Goal: Task Accomplishment & Management: Use online tool/utility

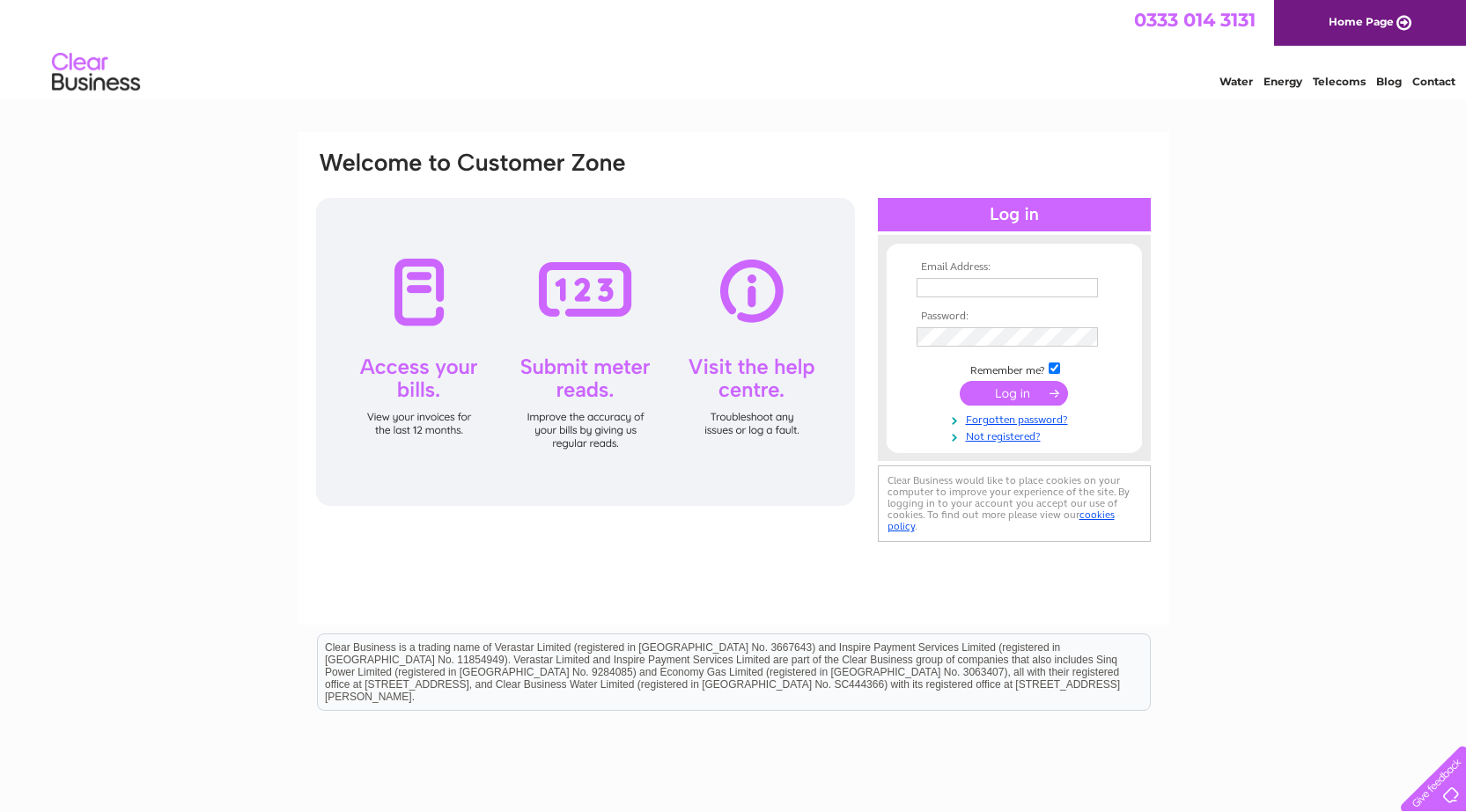
type input "[EMAIL_ADDRESS][DOMAIN_NAME]"
click at [1014, 382] on input "submit" at bounding box center [1013, 393] width 108 height 24
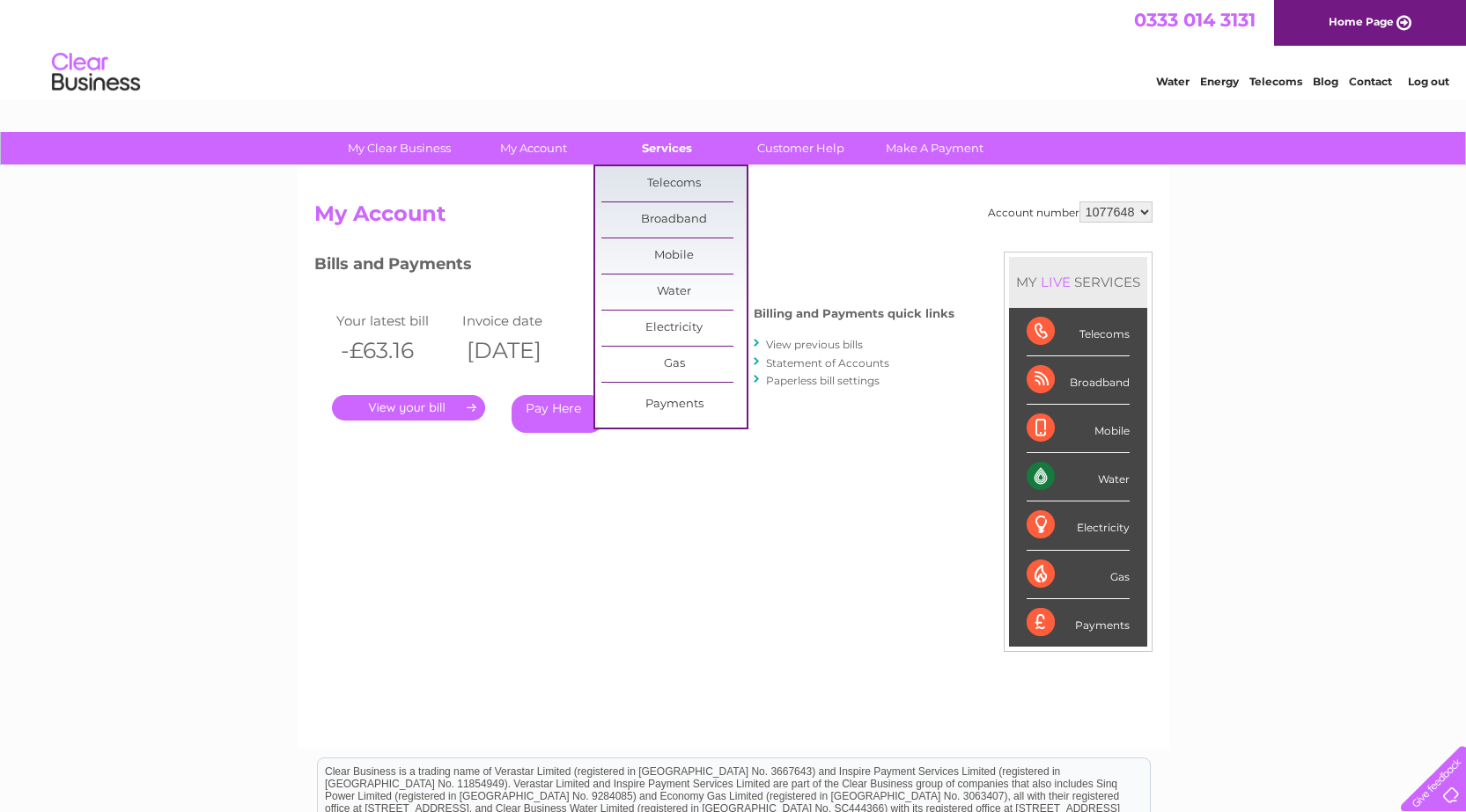
click at [672, 147] on link "Services" at bounding box center [667, 148] width 145 height 33
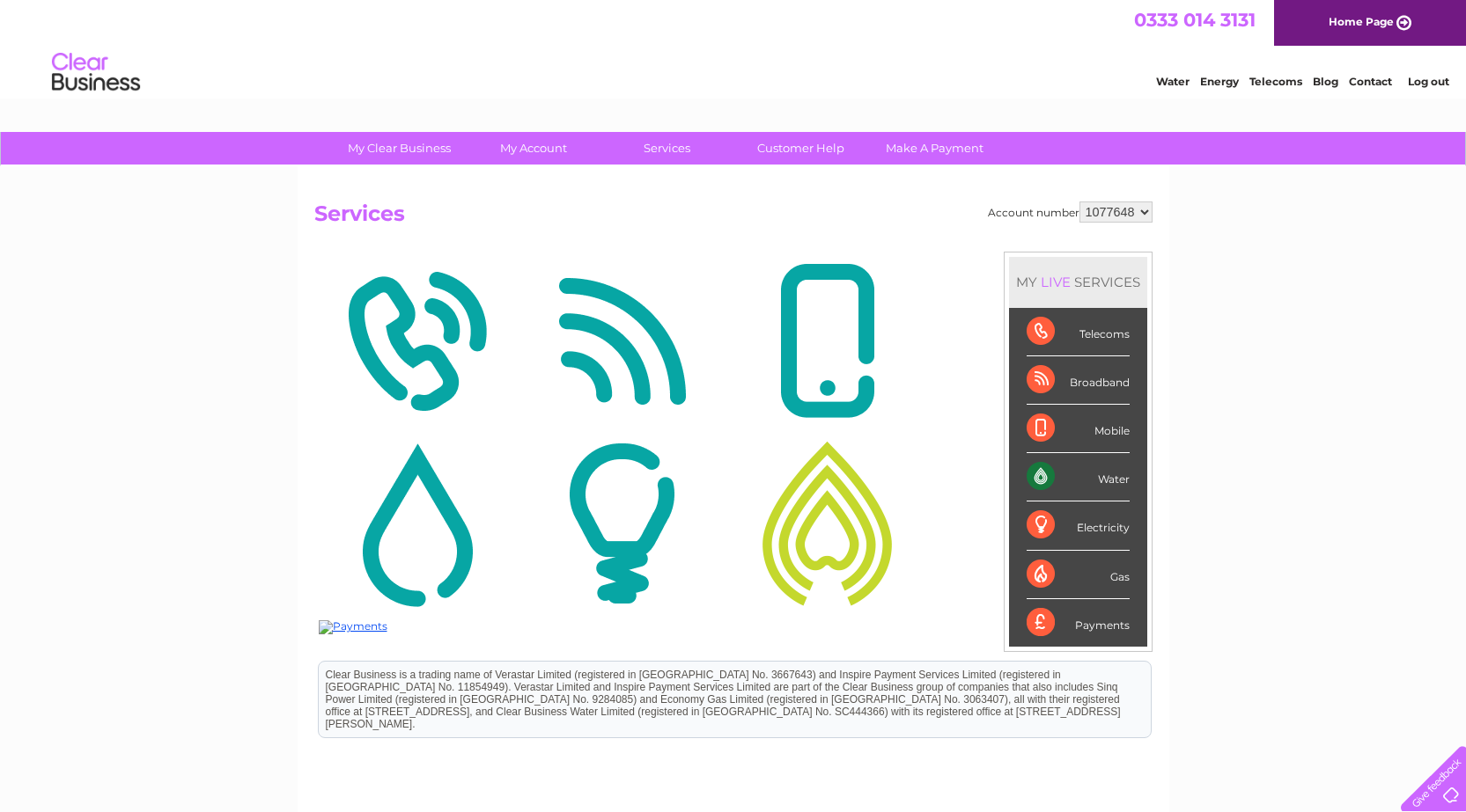
click at [1113, 485] on div "Water" at bounding box center [1078, 477] width 103 height 49
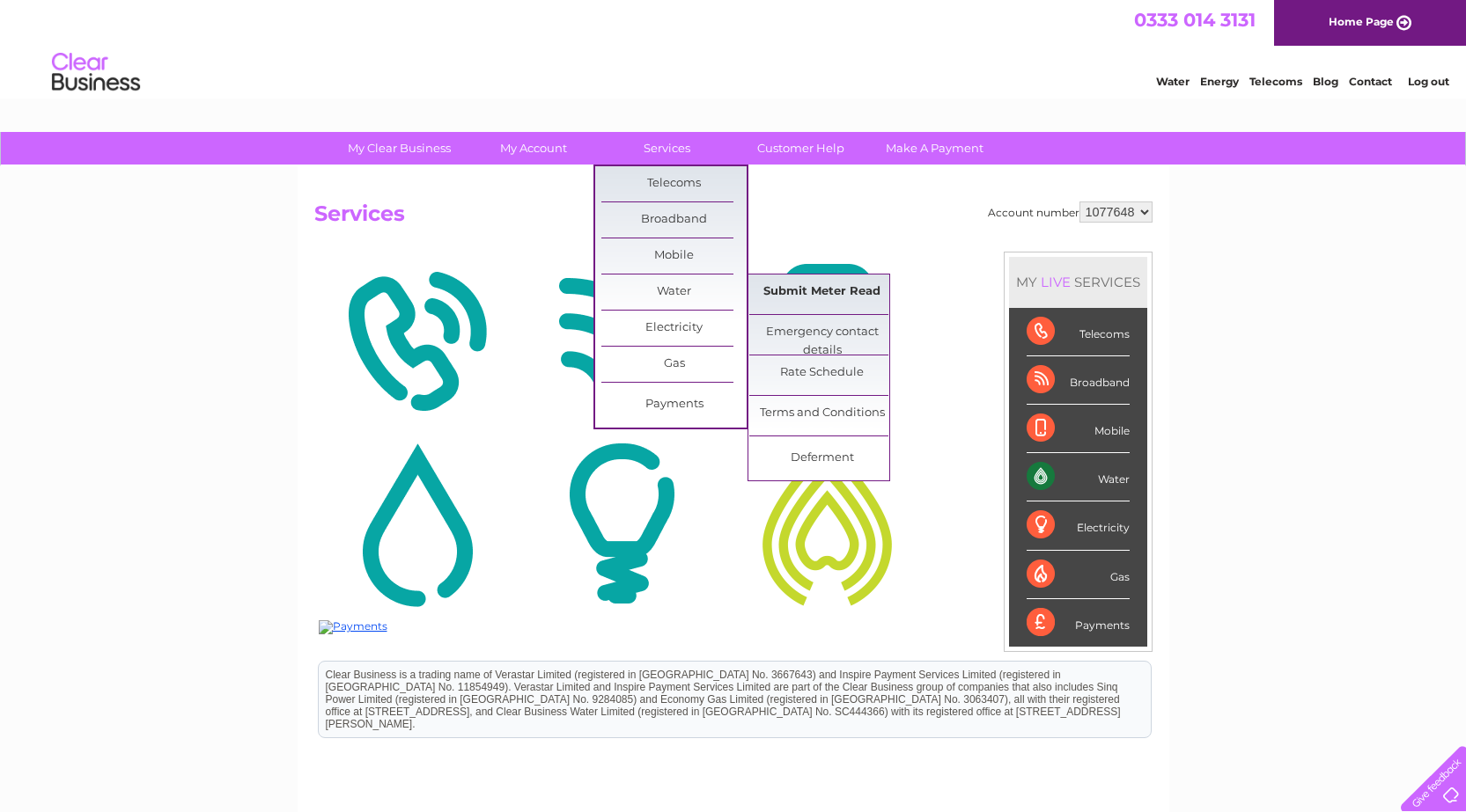
click at [841, 292] on link "Submit Meter Read" at bounding box center [821, 292] width 145 height 36
click at [843, 293] on link "Submit Meter Read" at bounding box center [821, 292] width 145 height 36
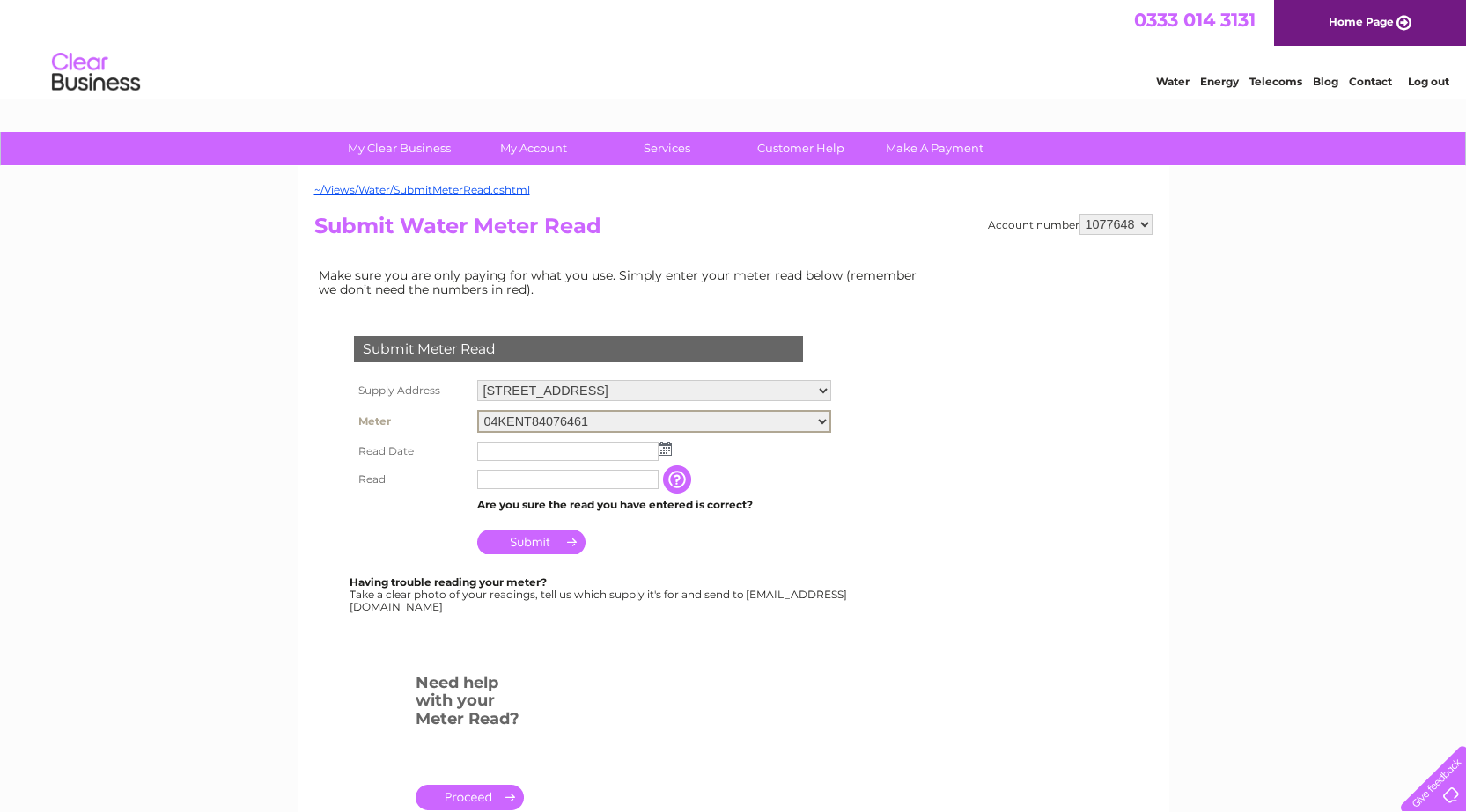
click at [831, 423] on select "04KENT84076461 06ELSTER19M191961 06ELSTER22M361855" at bounding box center [654, 421] width 353 height 22
select select "419173"
click at [477, 410] on select "04KENT84076461 06ELSTER19M191961 06ELSTER22M361855" at bounding box center [654, 421] width 353 height 22
click at [666, 445] on img at bounding box center [665, 447] width 13 height 14
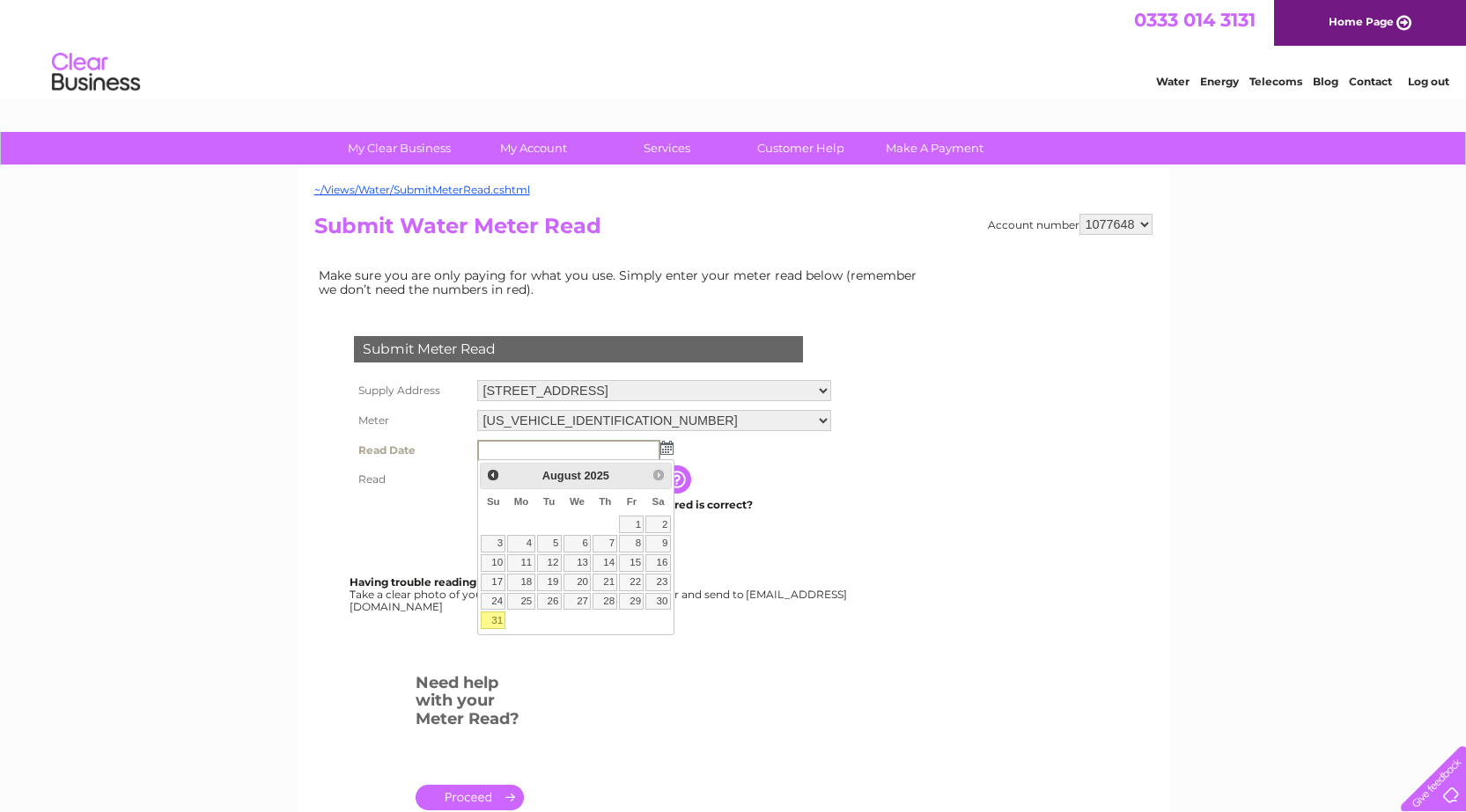
click at [637, 446] on input "text" at bounding box center [568, 450] width 183 height 21
click at [496, 624] on link "31" at bounding box center [493, 620] width 24 height 18
type input "2025/08/31"
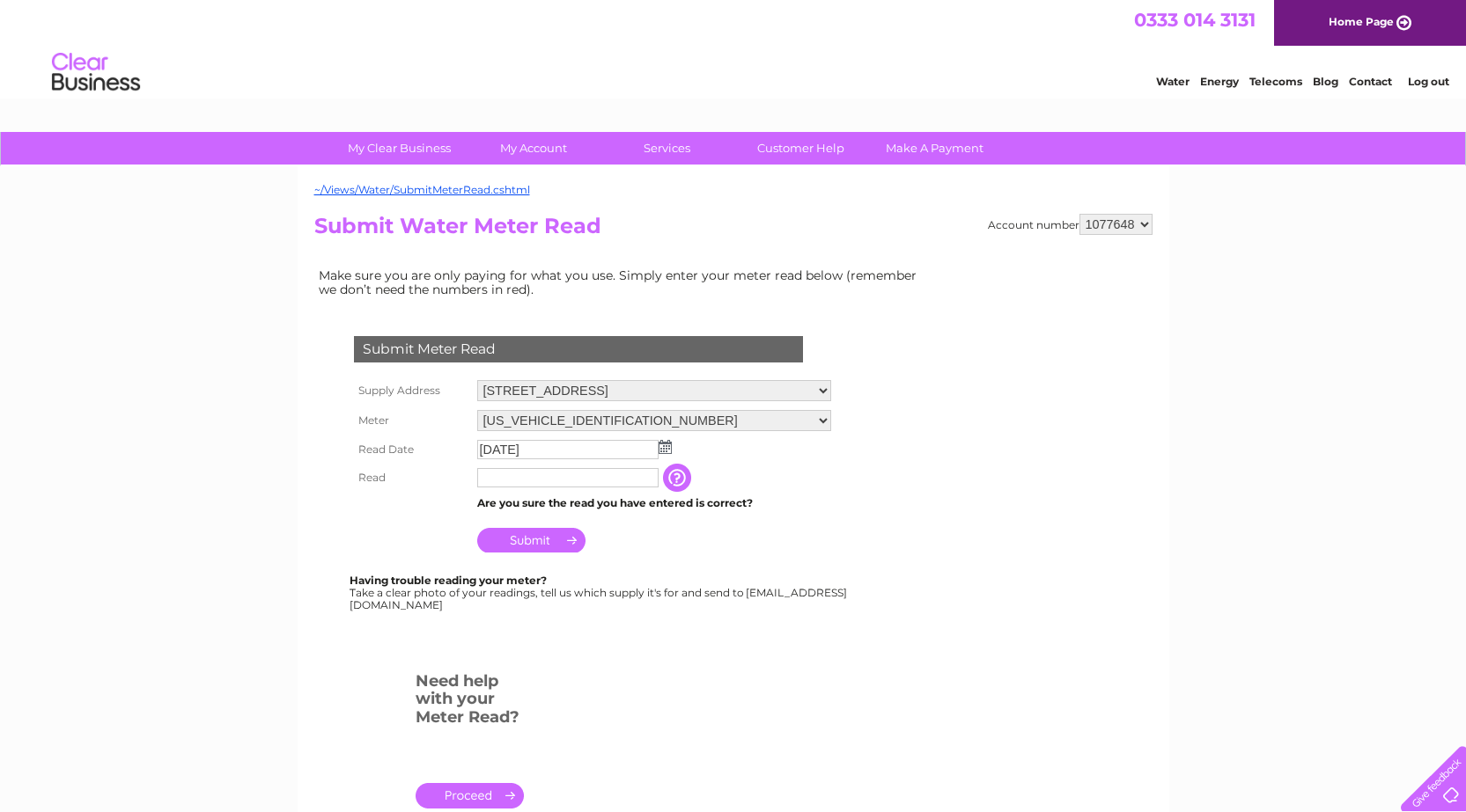
click at [496, 624] on div "Submit Meter Read Supply Address Braehead Farm, Glassford, Strathaven, Lanarksh…" at bounding box center [582, 482] width 535 height 363
click at [643, 477] on input "text" at bounding box center [568, 478] width 183 height 21
type input "4368"
click at [580, 545] on input "Submit" at bounding box center [531, 540] width 108 height 24
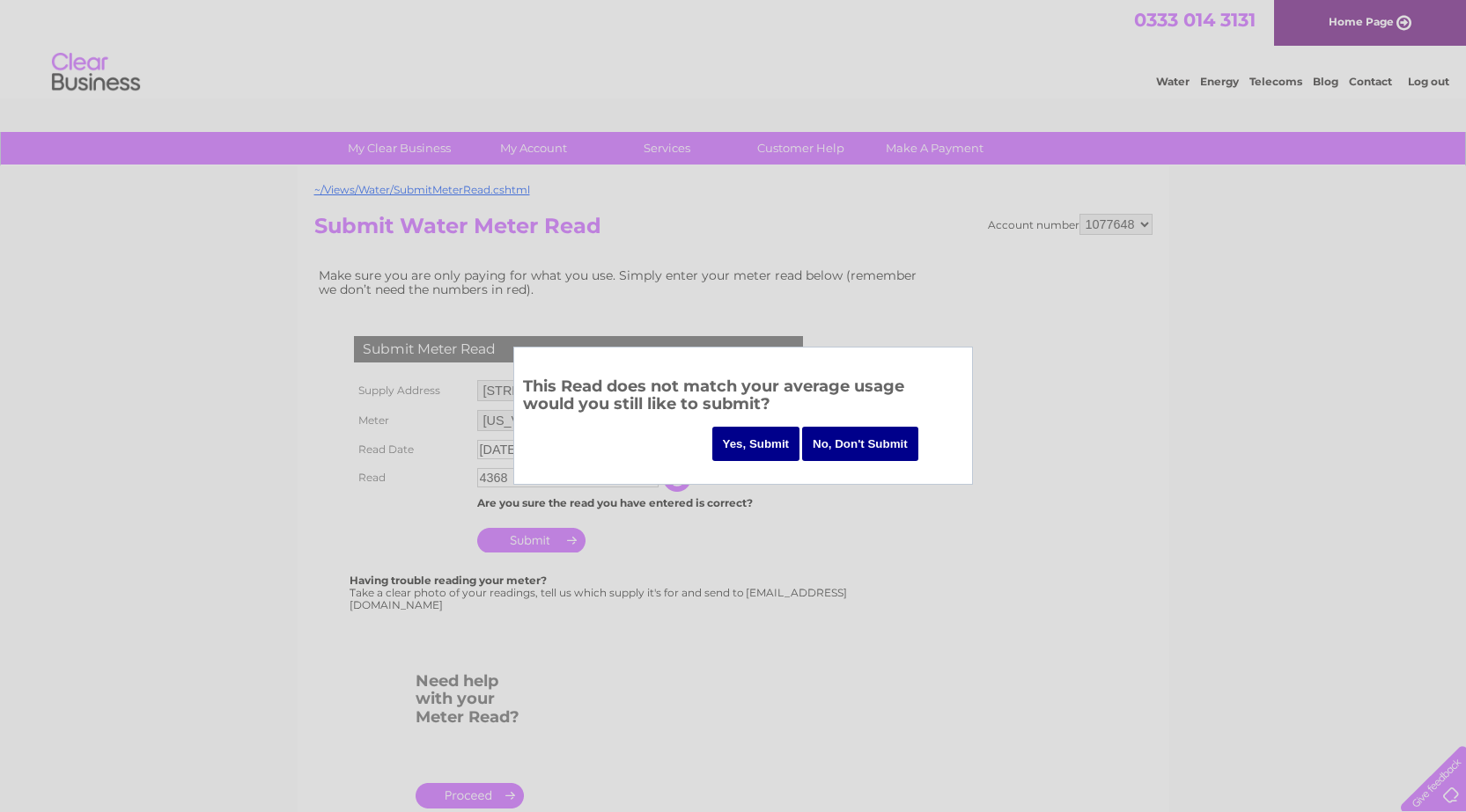
click at [768, 443] on input "Yes, Submit" at bounding box center [756, 444] width 88 height 35
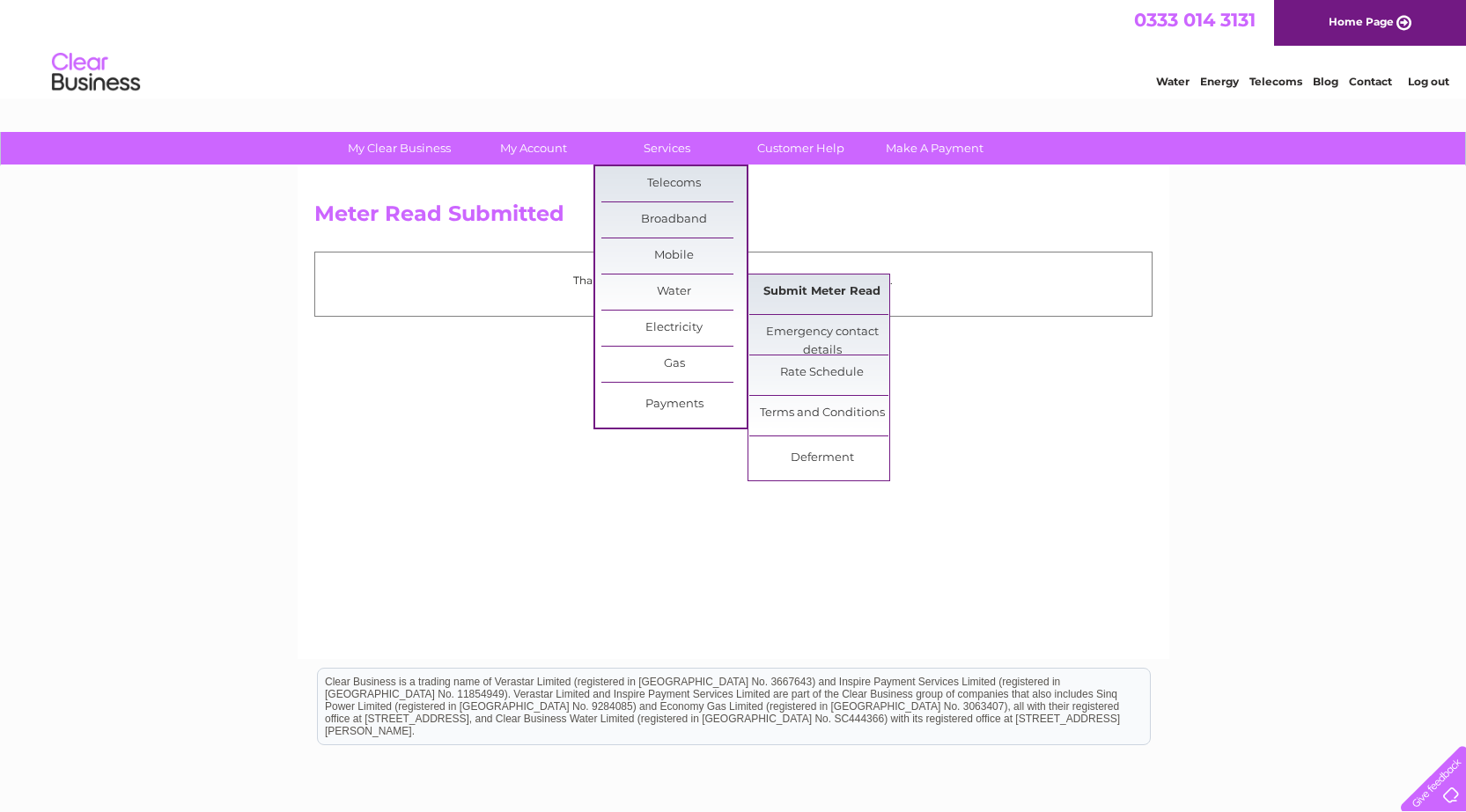
click at [845, 299] on link "Submit Meter Read" at bounding box center [821, 292] width 145 height 36
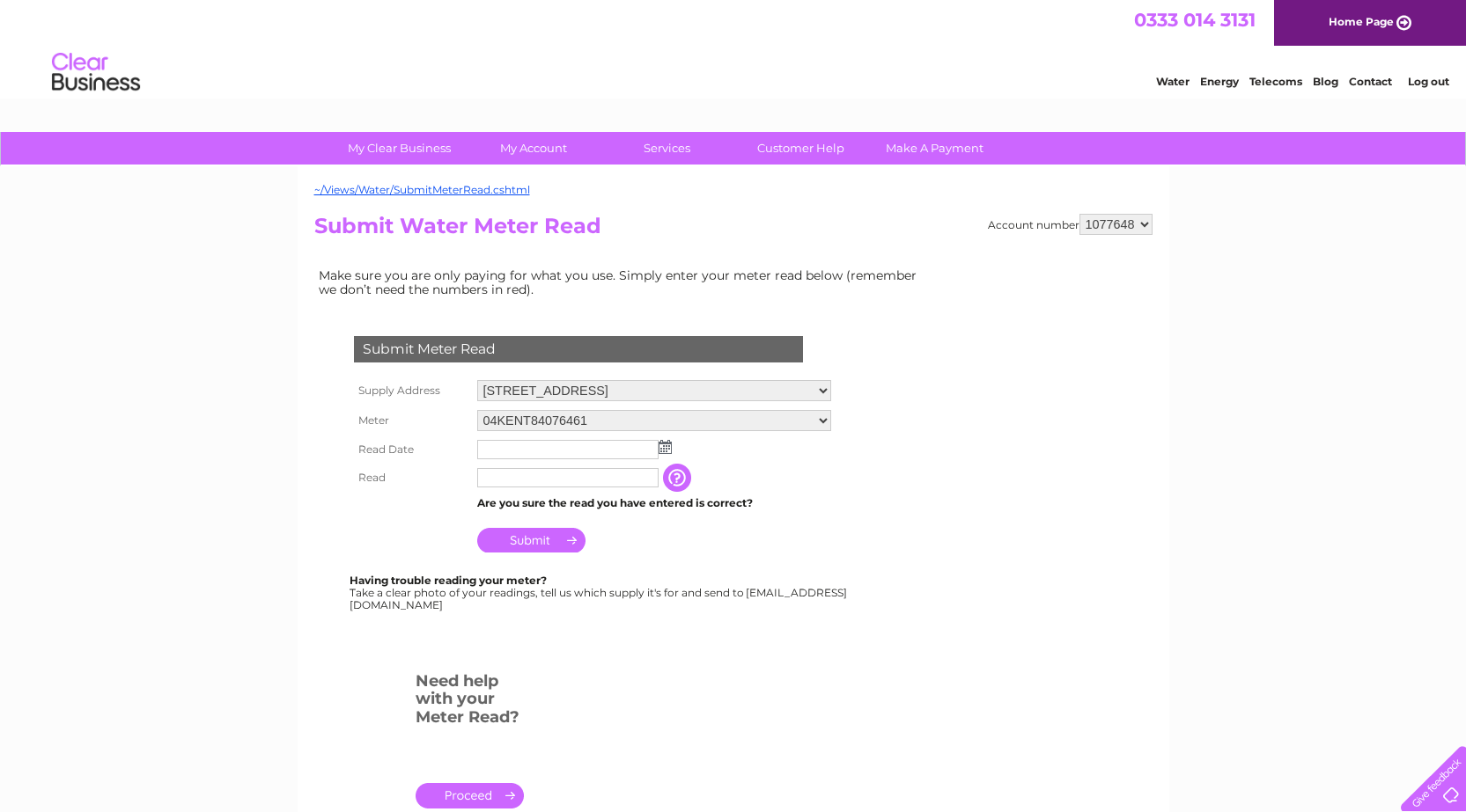
click at [835, 389] on td "[STREET_ADDRESS]" at bounding box center [654, 391] width 363 height 30
click at [831, 392] on select "[STREET_ADDRESS]" at bounding box center [654, 392] width 353 height 22
click at [684, 388] on select "Braehead Farm, Glassford, Strathaven, Lanarkshire, ML10 6TR" at bounding box center [654, 392] width 353 height 22
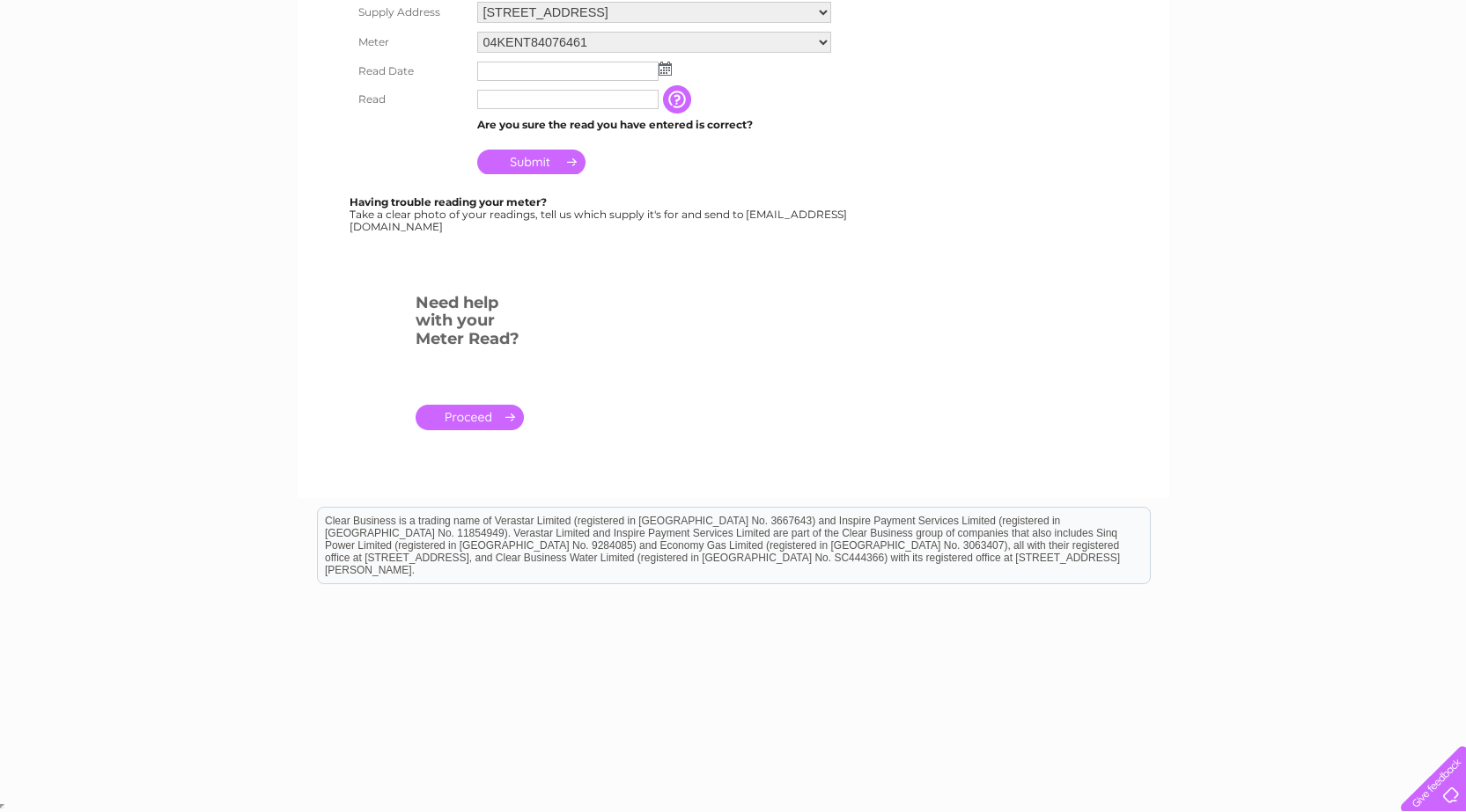
scroll to position [378, 0]
click at [493, 411] on link "." at bounding box center [469, 417] width 108 height 25
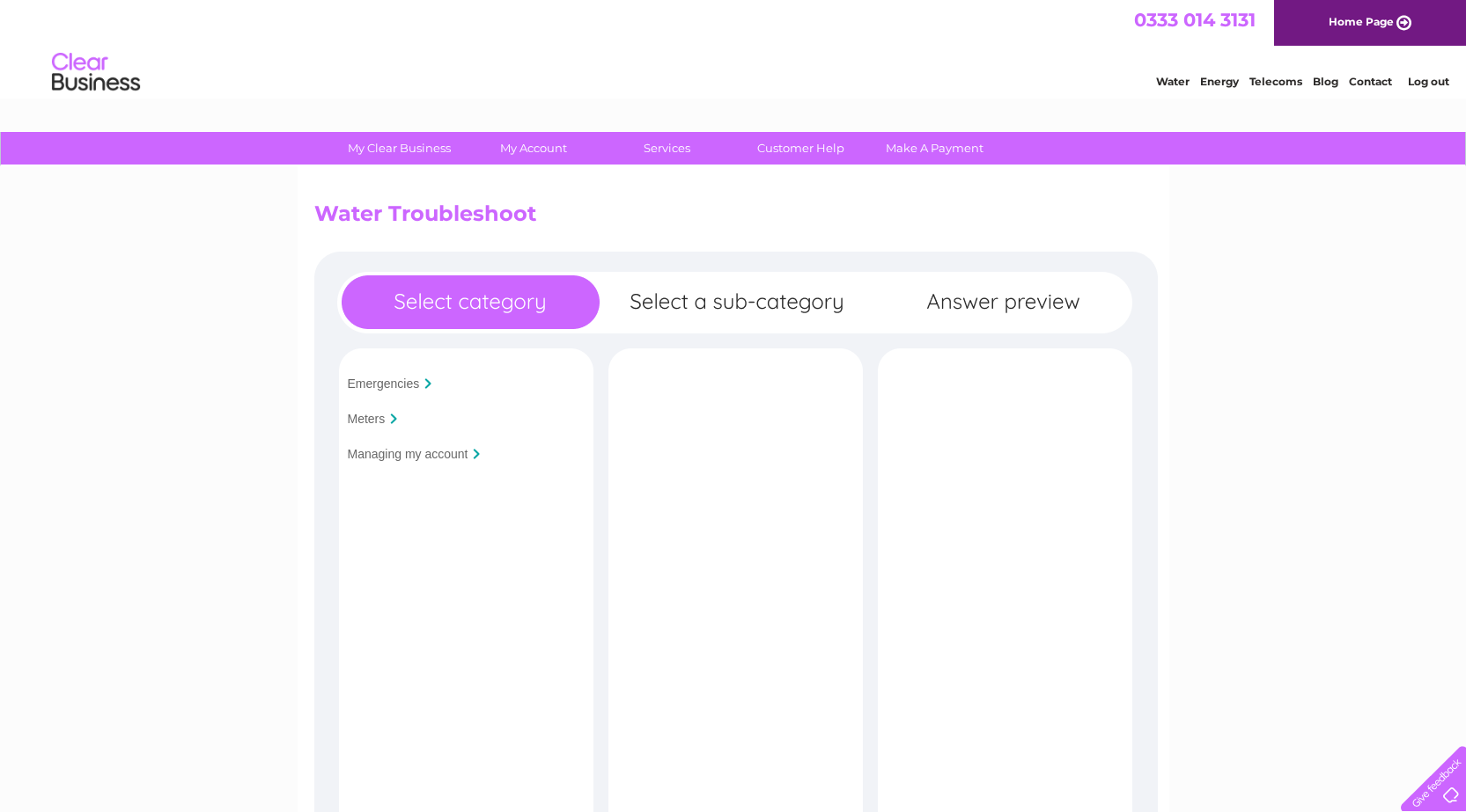
click at [376, 417] on input "Meters" at bounding box center [366, 419] width 37 height 14
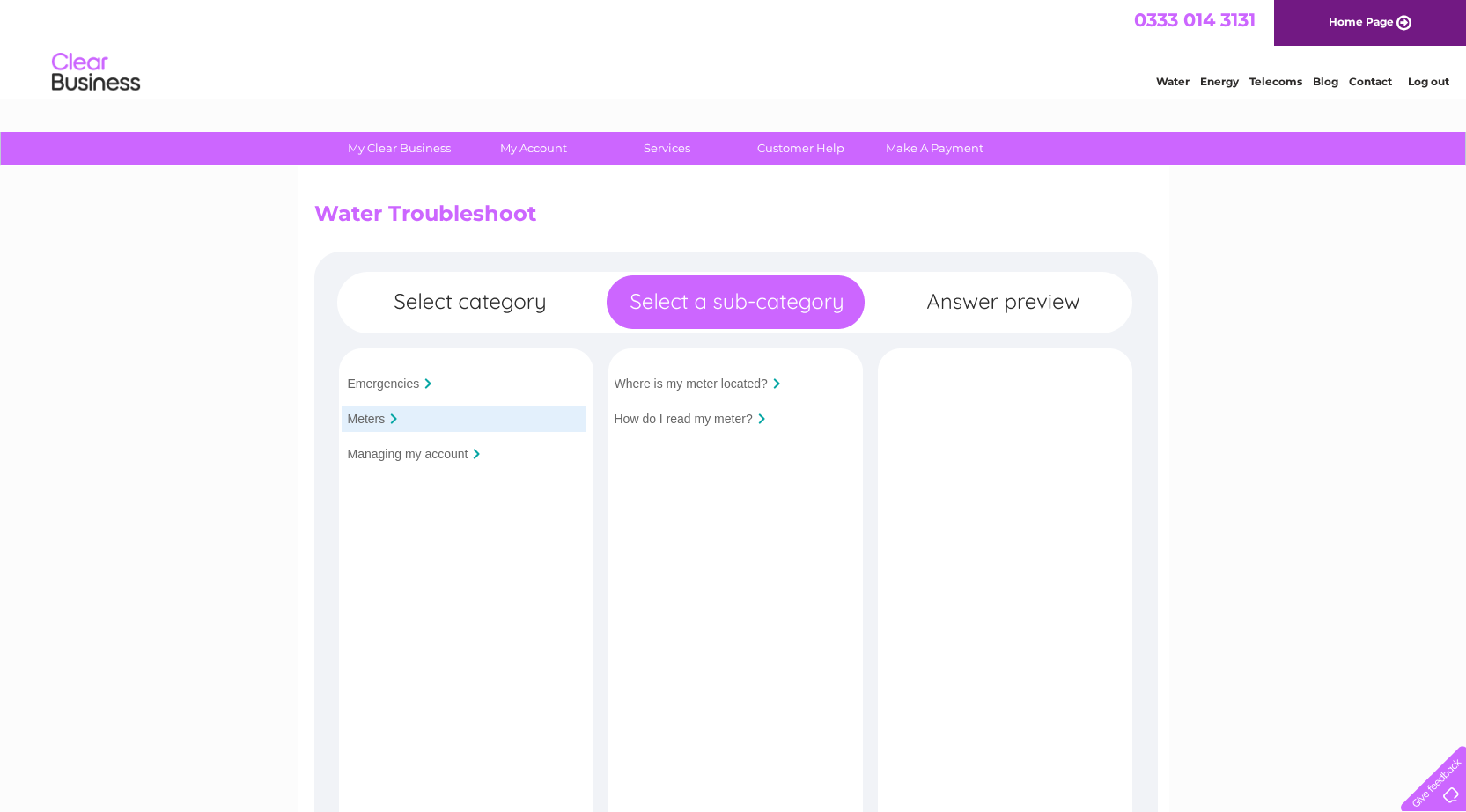
click at [690, 386] on input "Where is my meter located?" at bounding box center [691, 383] width 153 height 14
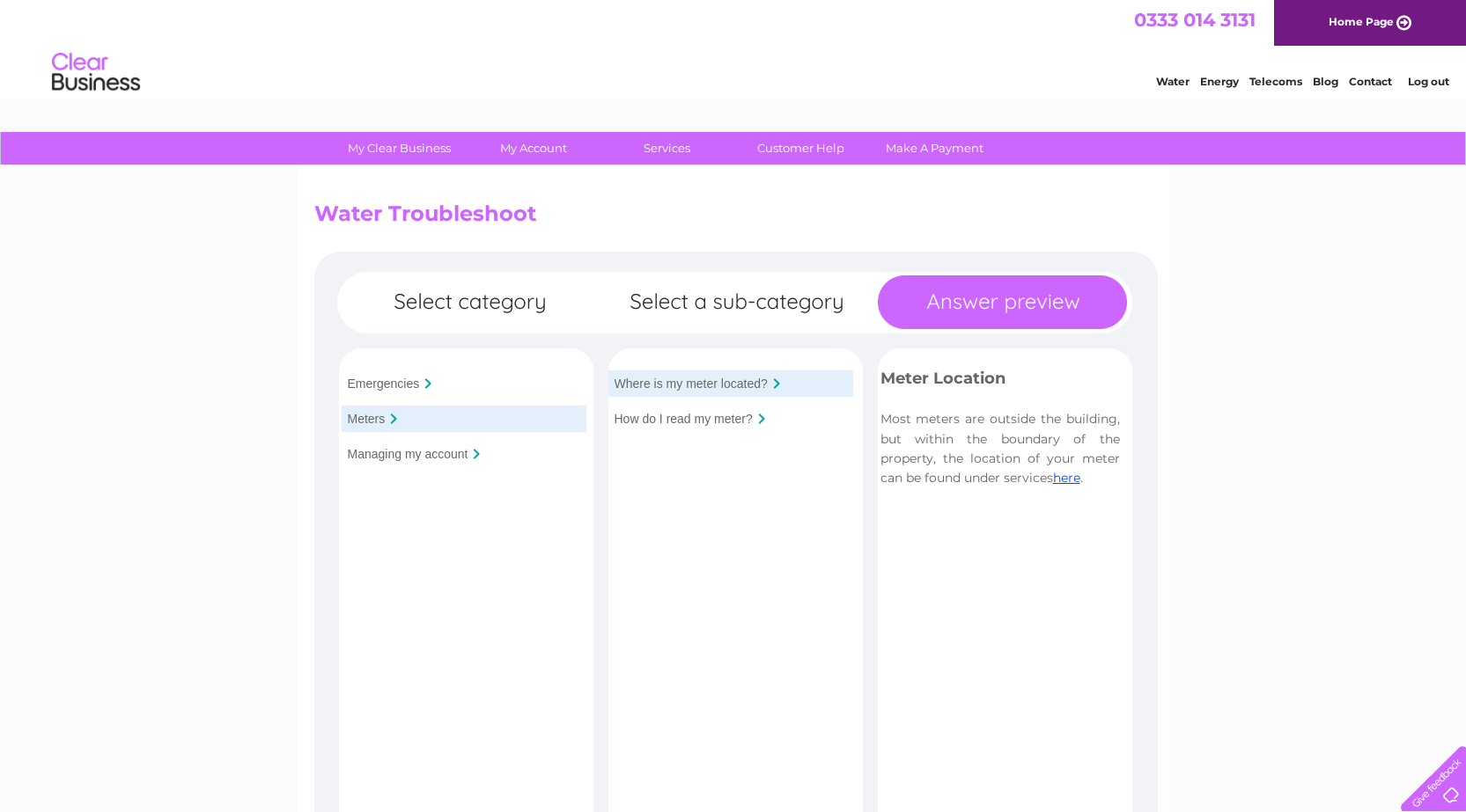
click at [741, 385] on input "Where is my meter located?" at bounding box center [691, 383] width 153 height 14
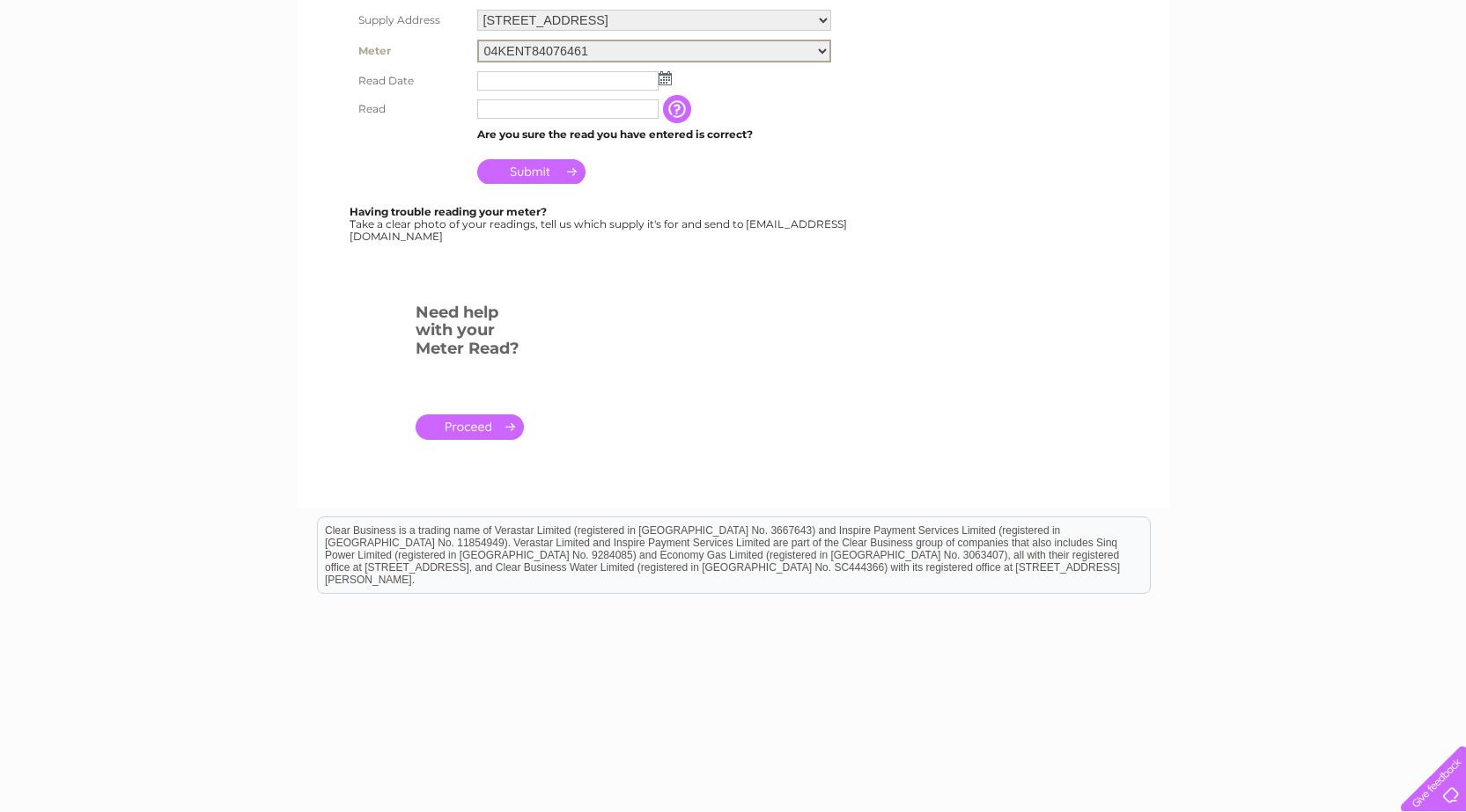
click at [626, 47] on select "04KENT84076461 [US_VEHICLE_IDENTIFICATION_NUMBER] [US_VEHICLE_IDENTIFICATION_NU…" at bounding box center [654, 50] width 353 height 22
click at [625, 51] on select "04KENT84076461 [US_VEHICLE_IDENTIFICATION_NUMBER] [US_VEHICLE_IDENTIFICATION_NU…" at bounding box center [654, 50] width 353 height 22
click at [831, 50] on select "04KENT84076461 [US_VEHICLE_IDENTIFICATION_NUMBER] [US_VEHICLE_IDENTIFICATION_NU…" at bounding box center [654, 50] width 353 height 22
click at [640, 74] on input "text" at bounding box center [568, 79] width 183 height 21
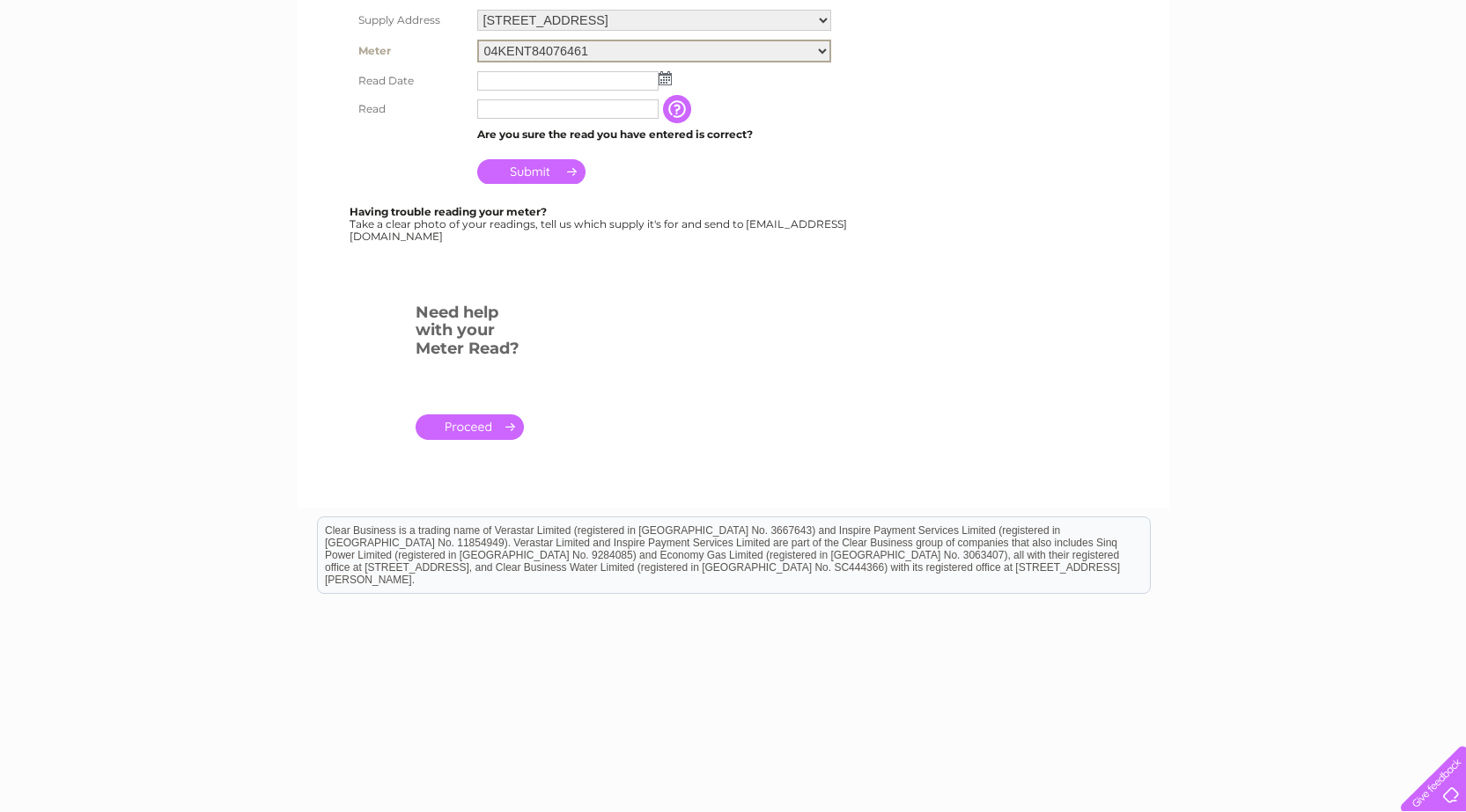
click at [796, 52] on select "04KENT84076461 [US_VEHICLE_IDENTIFICATION_NUMBER] [US_VEHICLE_IDENTIFICATION_NU…" at bounding box center [654, 50] width 353 height 22
click at [796, 53] on select "04KENT84076461 [US_VEHICLE_IDENTIFICATION_NUMBER] [US_VEHICLE_IDENTIFICATION_NU…" at bounding box center [654, 50] width 353 height 22
click at [805, 52] on select "04KENT84076461 [US_VEHICLE_IDENTIFICATION_NUMBER] [US_VEHICLE_IDENTIFICATION_NU…" at bounding box center [654, 50] width 353 height 22
click at [835, 319] on form "Submit Meter Read Supply Address [STREET_ADDRESS] Meter 04KENT84076461 [US_VEHI…" at bounding box center [622, 209] width 616 height 558
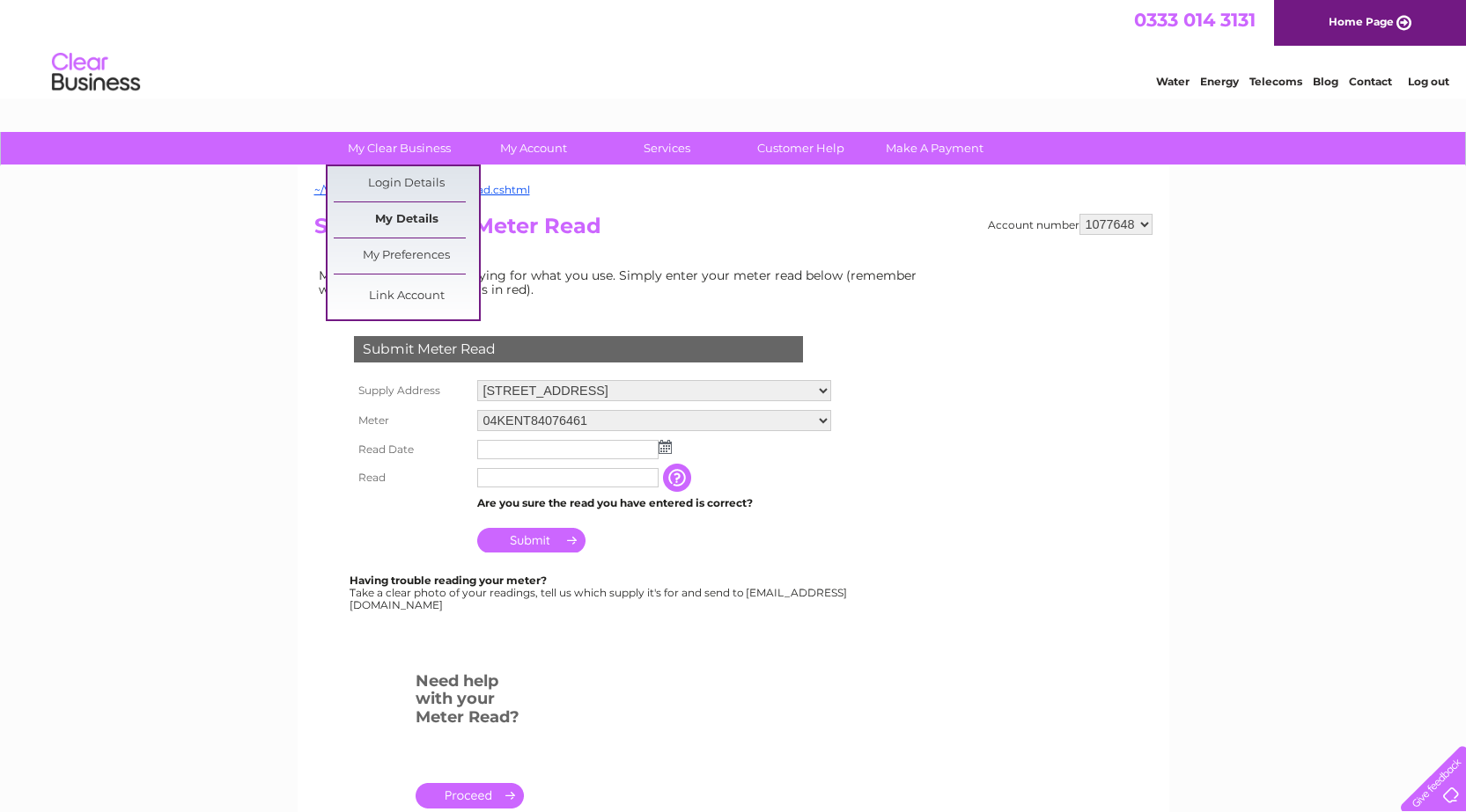
click at [439, 221] on link "My Details" at bounding box center [406, 221] width 145 height 36
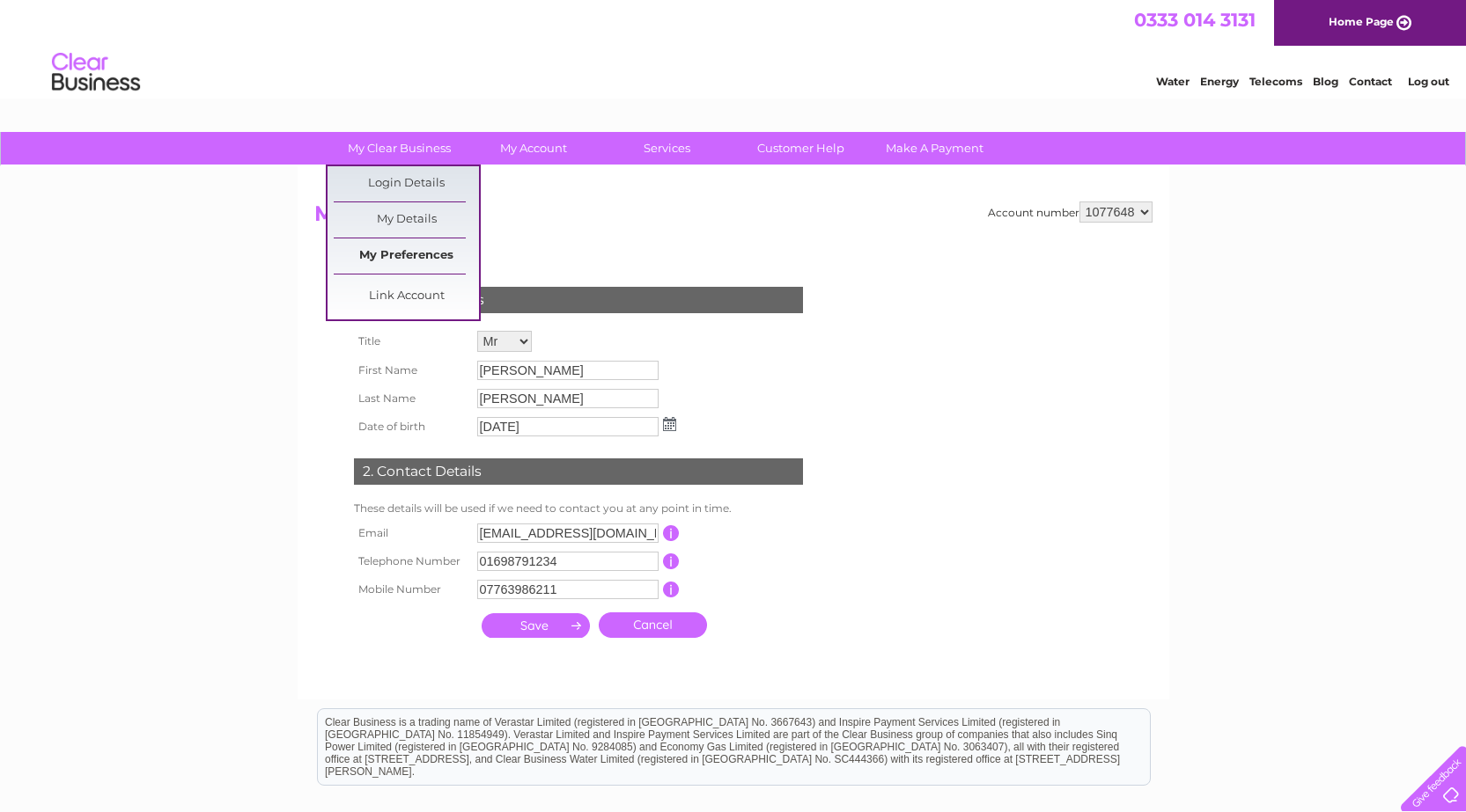
click at [400, 239] on link "My Preferences" at bounding box center [406, 256] width 145 height 36
